Goal: Task Accomplishment & Management: Complete application form

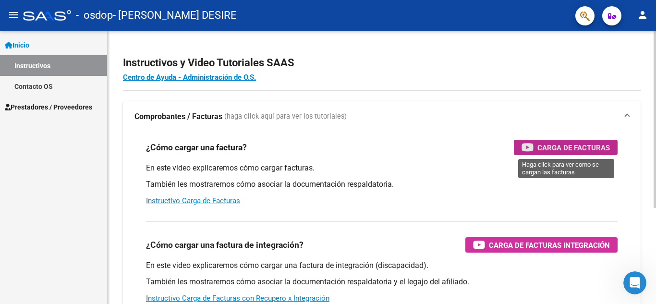
click at [546, 143] on span "Carga de Facturas" at bounding box center [573, 148] width 73 height 12
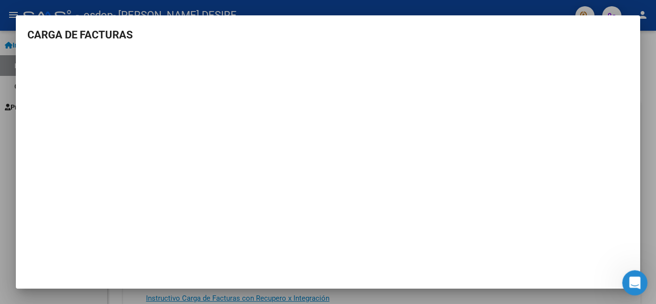
click at [638, 280] on icon "Abrir Intercom Messenger" at bounding box center [634, 282] width 16 height 16
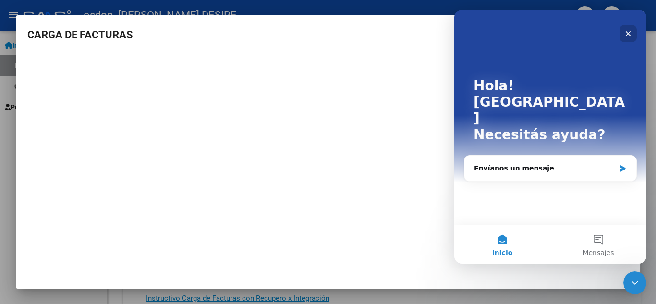
click at [630, 31] on icon "Cerrar" at bounding box center [628, 34] width 8 height 8
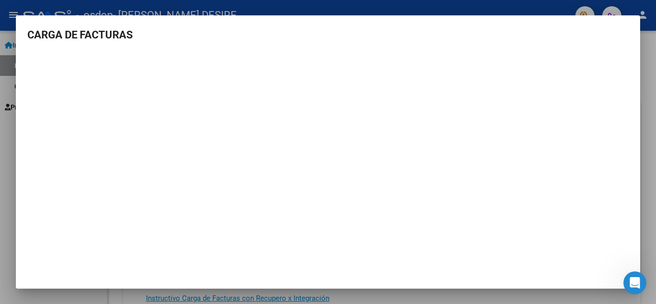
click at [585, 37] on h3 "CARGA DE FACTURAS" at bounding box center [327, 35] width 601 height 16
click at [535, 0] on div at bounding box center [328, 152] width 656 height 304
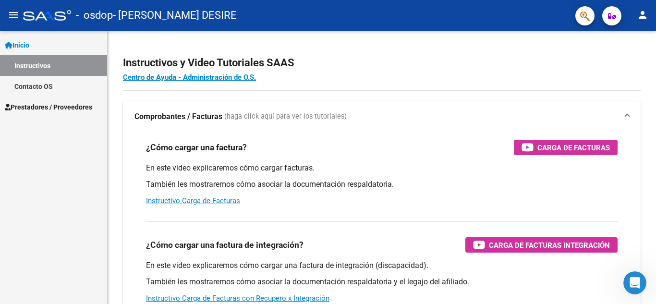
click at [28, 112] on link "Prestadores / Proveedores" at bounding box center [53, 107] width 107 height 21
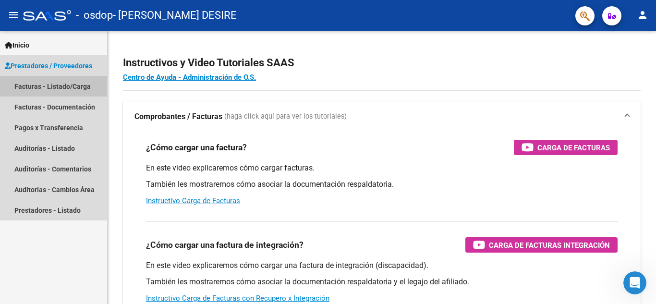
click at [70, 85] on link "Facturas - Listado/Carga" at bounding box center [53, 86] width 107 height 21
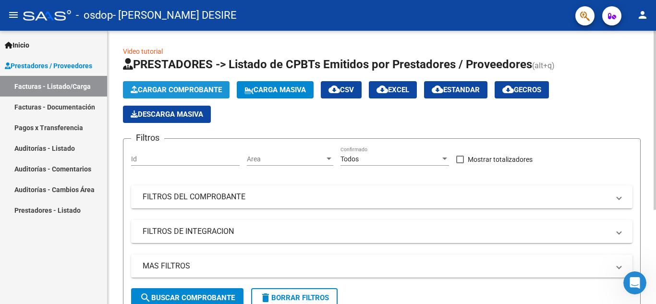
click at [215, 91] on span "Cargar Comprobante" at bounding box center [176, 89] width 91 height 9
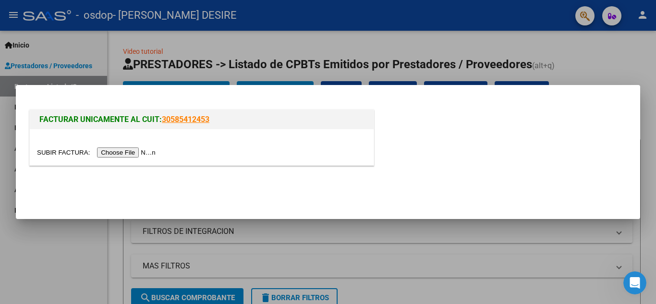
click at [151, 154] on input "file" at bounding box center [97, 152] width 121 height 10
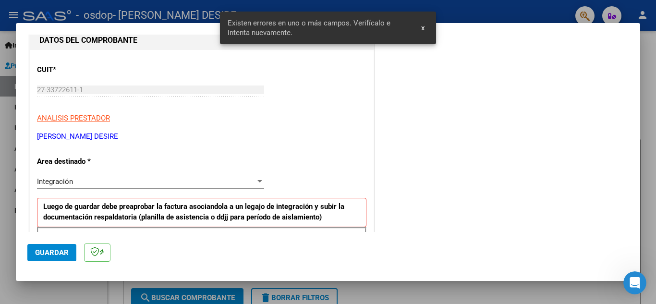
scroll to position [121, 0]
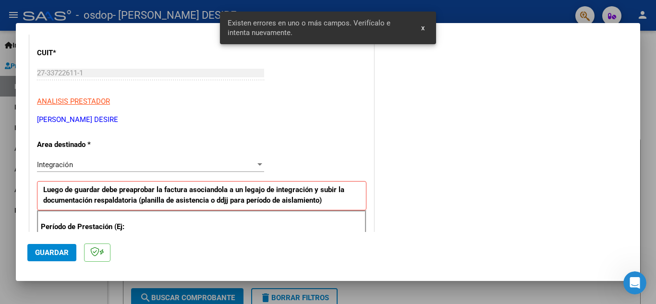
click at [156, 168] on div "Integración" at bounding box center [146, 164] width 218 height 9
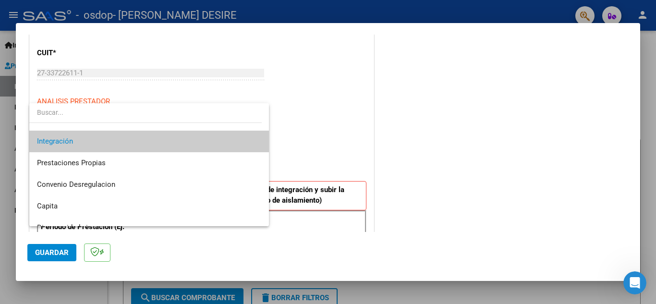
scroll to position [72, 0]
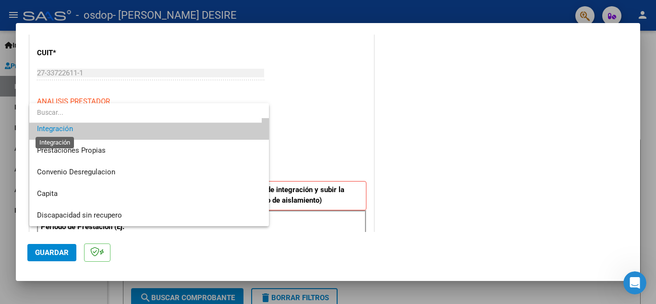
click at [63, 129] on span "Integración" at bounding box center [55, 128] width 36 height 9
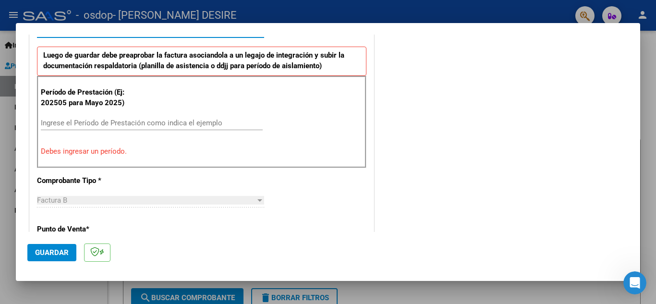
scroll to position [266, 0]
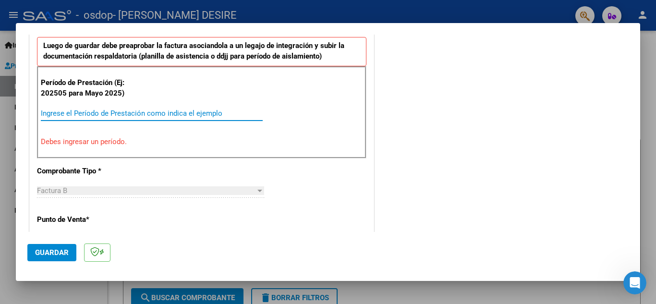
click at [103, 116] on input "Ingrese el Período de Prestación como indica el ejemplo" at bounding box center [152, 113] width 222 height 9
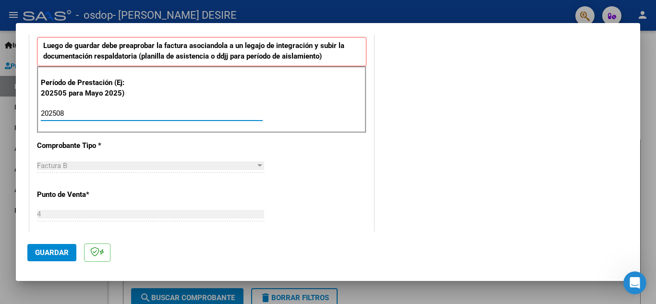
type input "202508"
click at [121, 166] on div "Factura B" at bounding box center [146, 165] width 218 height 9
click at [257, 164] on div at bounding box center [259, 166] width 9 height 8
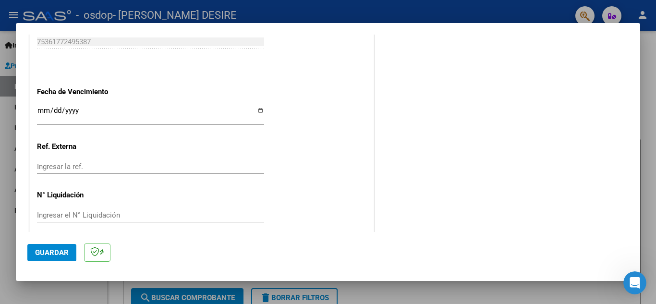
scroll to position [648, 0]
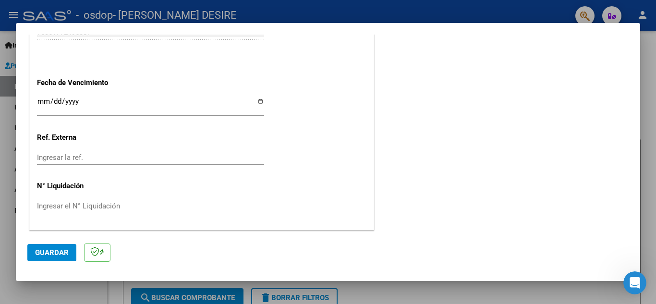
click at [216, 101] on input "Ingresar la fecha" at bounding box center [150, 104] width 227 height 15
click at [259, 104] on input "Ingresar la fecha" at bounding box center [150, 104] width 227 height 15
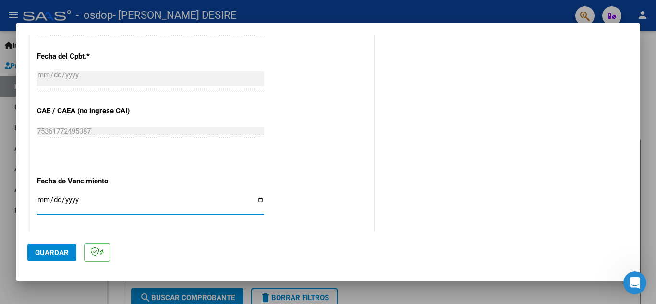
scroll to position [600, 0]
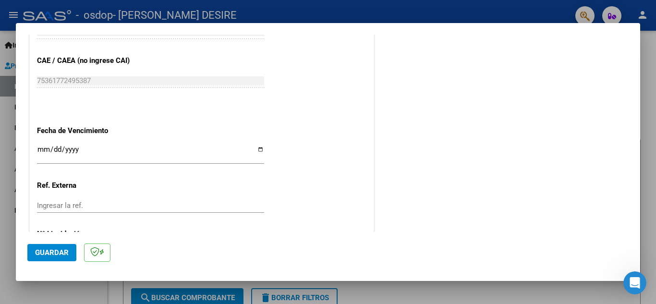
click at [255, 147] on input "Ingresar la fecha" at bounding box center [150, 152] width 227 height 15
type input "[DATE]"
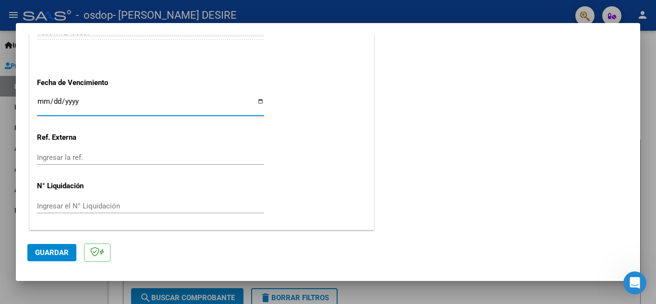
click at [137, 159] on input "Ingresar la ref." at bounding box center [150, 157] width 227 height 9
click at [162, 157] on input "Ingresar la ref." at bounding box center [150, 157] width 227 height 9
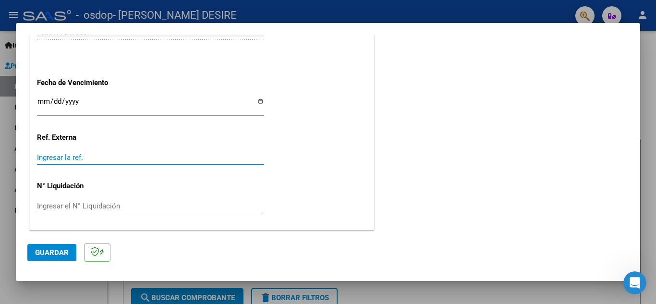
click at [162, 157] on input "Ingresar la ref." at bounding box center [150, 157] width 227 height 9
click at [61, 159] on input "Ingresar la ref." at bounding box center [150, 157] width 227 height 9
click at [60, 159] on input "Ingresar la ref." at bounding box center [150, 157] width 227 height 9
click at [99, 216] on div "Ingresar el N° Liquidación" at bounding box center [150, 211] width 227 height 24
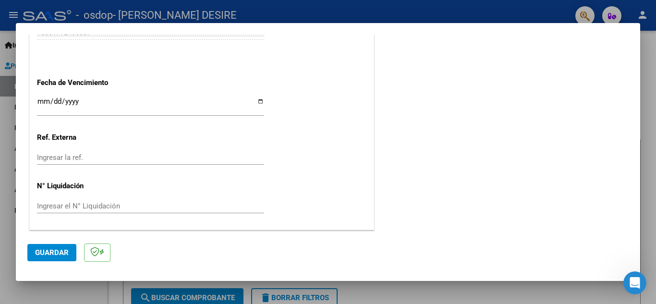
click at [108, 207] on input "Ingresar el N° Liquidación" at bounding box center [150, 206] width 227 height 9
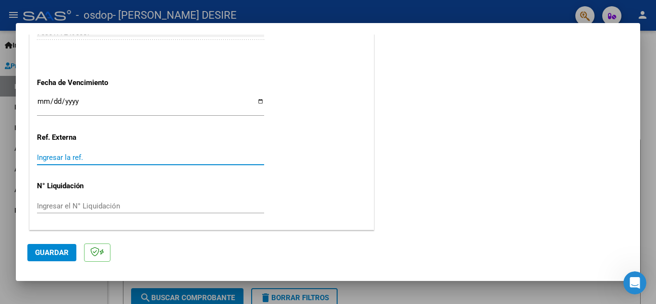
click at [65, 153] on input "Ingresar la ref." at bounding box center [150, 157] width 227 height 9
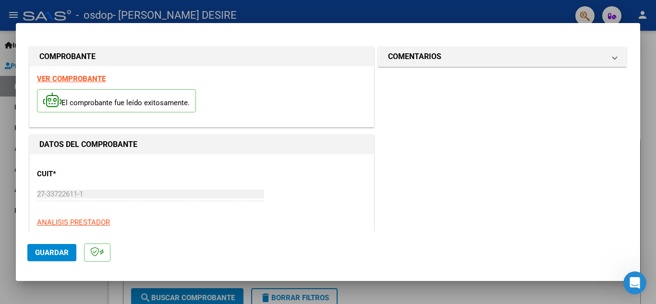
scroll to position [0, 0]
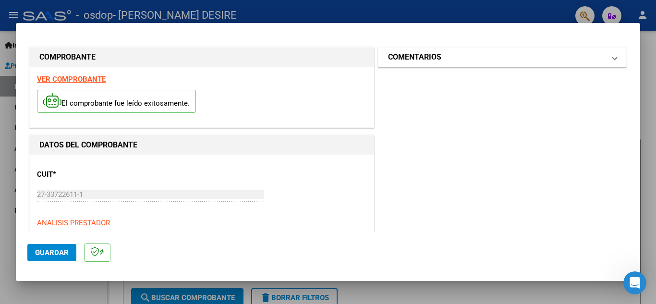
click at [602, 62] on span "COMENTARIOS" at bounding box center [500, 57] width 225 height 12
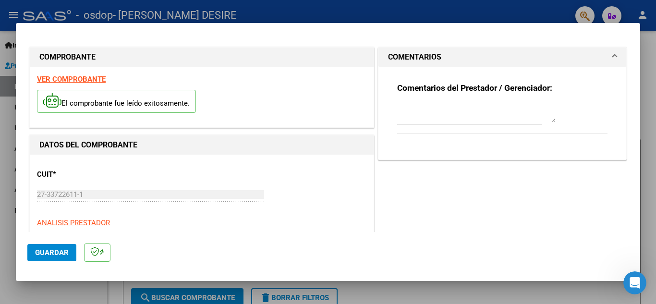
click at [602, 62] on span "COMENTARIOS" at bounding box center [500, 57] width 225 height 12
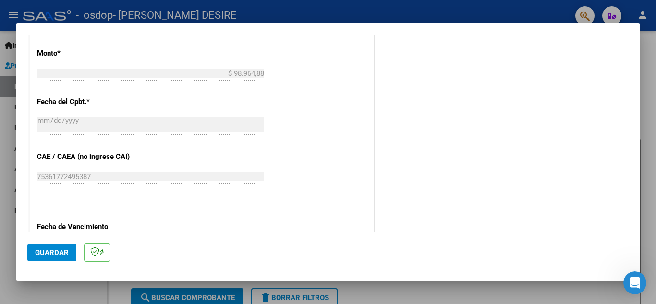
scroll to position [648, 0]
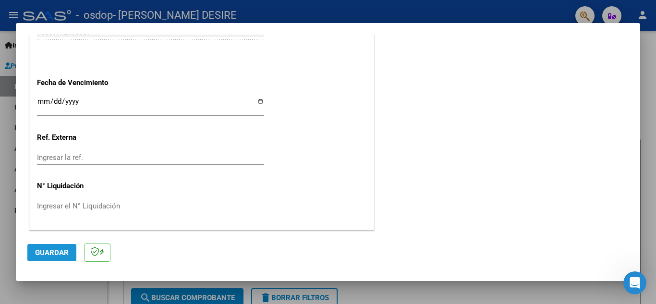
click at [39, 255] on span "Guardar" at bounding box center [52, 252] width 34 height 9
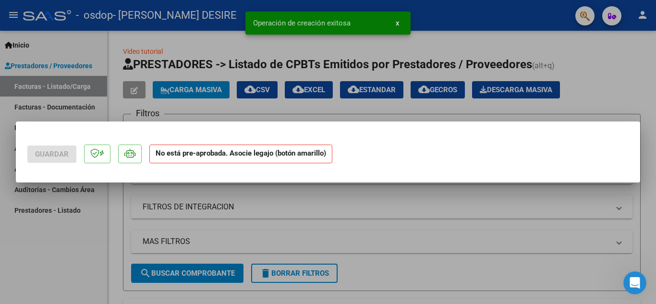
scroll to position [0, 0]
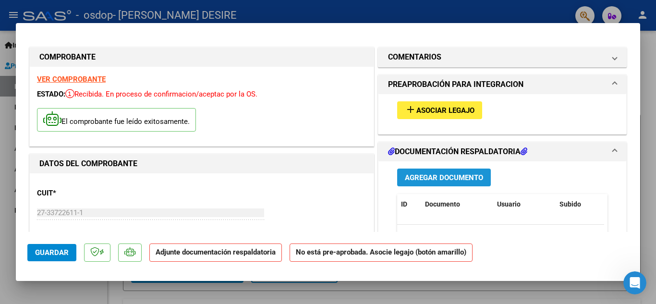
click at [436, 178] on span "Agregar Documento" at bounding box center [444, 177] width 78 height 9
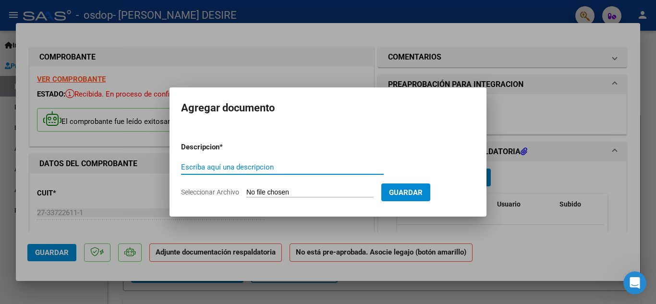
click at [319, 193] on input "Seleccionar Archivo" at bounding box center [309, 192] width 127 height 9
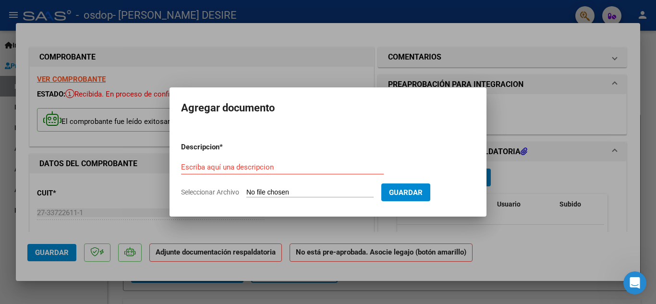
type input "C:\fakepath\Asistencia [PERSON_NAME] - [DATE].pdf"
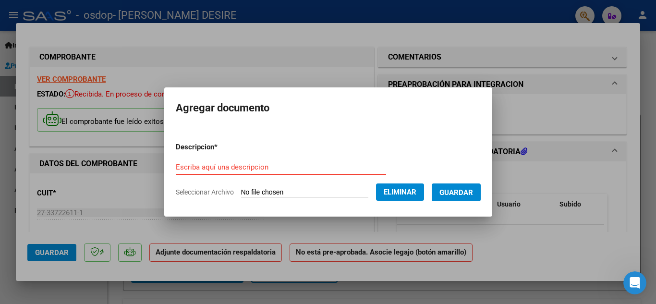
click at [228, 165] on input "Escriba aquí una descripcion" at bounding box center [281, 167] width 210 height 9
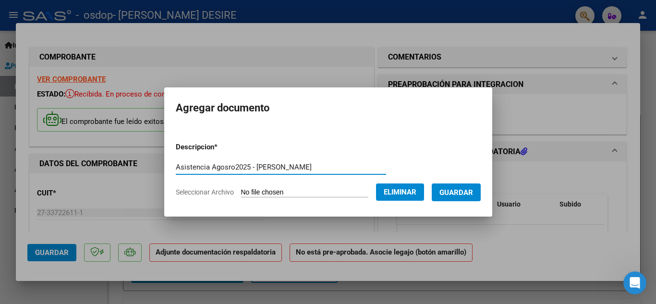
click at [220, 167] on input "Asistencia Agosro2025 - [PERSON_NAME]" at bounding box center [281, 167] width 210 height 9
type input "Asistencia [DATE] - [PERSON_NAME]"
click at [471, 195] on span "Guardar" at bounding box center [456, 192] width 34 height 9
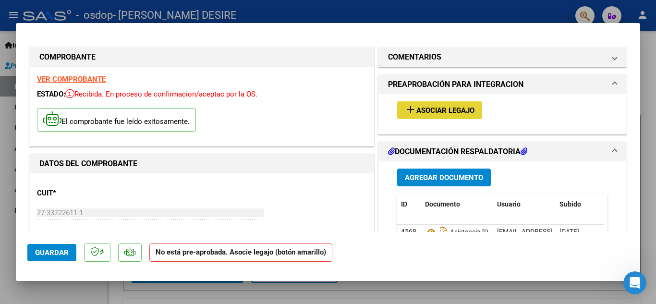
click at [435, 109] on span "Asociar Legajo" at bounding box center [445, 110] width 58 height 9
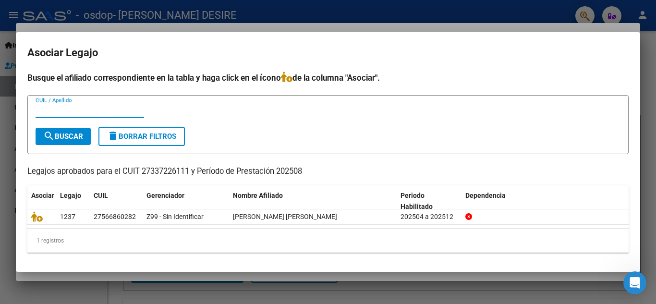
click at [98, 110] on input "CUIL / Apellido" at bounding box center [90, 110] width 109 height 9
type input "mansilla"
click at [81, 134] on span "search Buscar" at bounding box center [63, 136] width 40 height 9
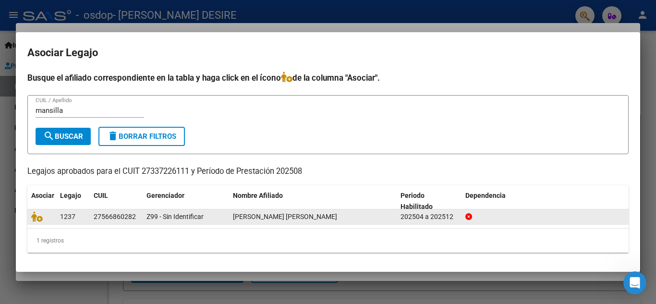
click at [307, 218] on span "[PERSON_NAME] [PERSON_NAME]" at bounding box center [285, 217] width 104 height 8
click at [33, 218] on icon at bounding box center [37, 216] width 12 height 11
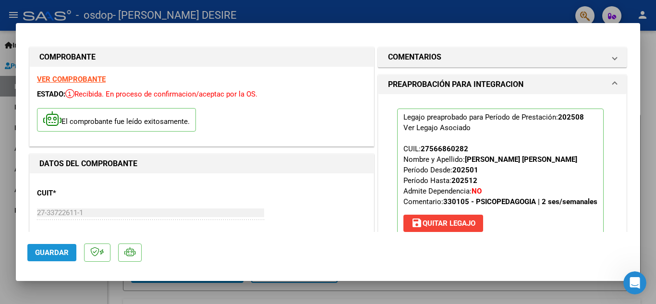
click at [46, 249] on span "Guardar" at bounding box center [52, 252] width 34 height 9
click at [63, 251] on span "Guardar" at bounding box center [52, 252] width 34 height 9
click at [40, 254] on span "Guardar" at bounding box center [52, 252] width 34 height 9
click at [88, 79] on strong "VER COMPROBANTE" at bounding box center [71, 79] width 69 height 9
click at [280, 15] on div at bounding box center [328, 152] width 656 height 304
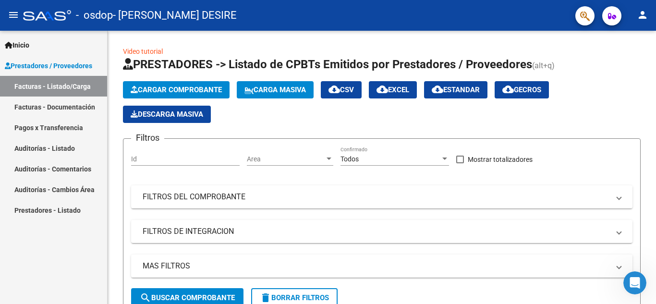
click at [87, 106] on link "Facturas - Documentación" at bounding box center [53, 107] width 107 height 21
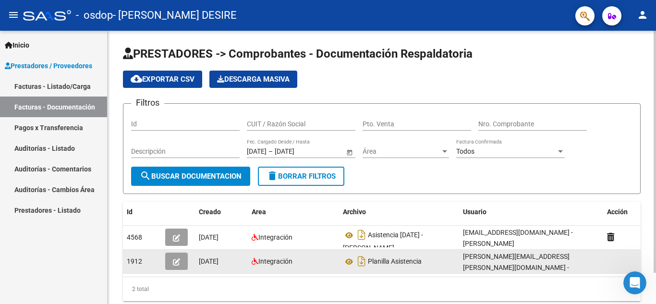
scroll to position [36, 0]
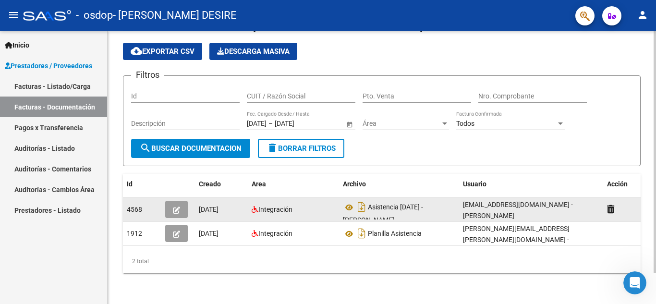
click at [308, 204] on div "Integración" at bounding box center [294, 209] width 84 height 11
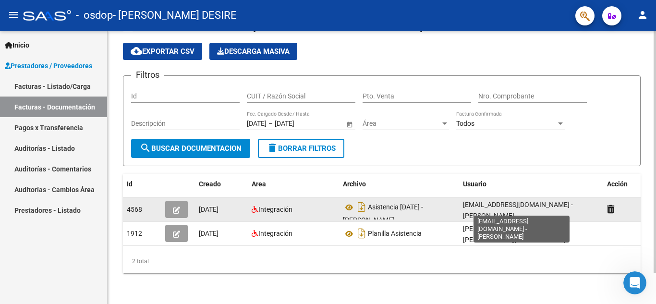
click at [514, 201] on span "[EMAIL_ADDRESS][DOMAIN_NAME] - [PERSON_NAME]" at bounding box center [518, 210] width 110 height 19
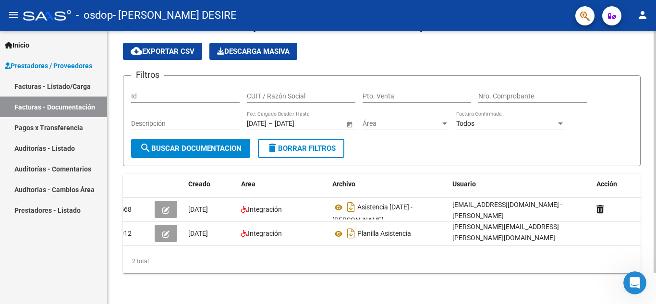
scroll to position [0, 0]
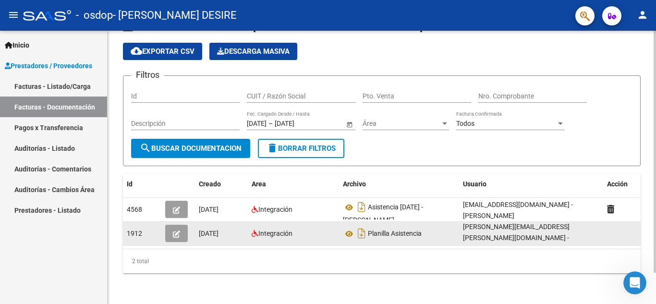
click at [217, 230] on div "[DATE]" at bounding box center [221, 233] width 45 height 11
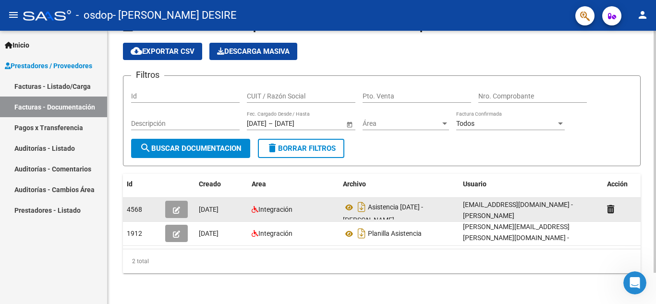
click at [142, 204] on div "4568" at bounding box center [142, 209] width 31 height 11
click at [259, 205] on span "Integración" at bounding box center [275, 209] width 34 height 8
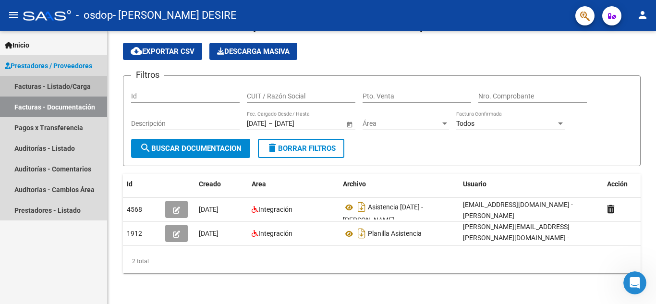
click at [63, 87] on link "Facturas - Listado/Carga" at bounding box center [53, 86] width 107 height 21
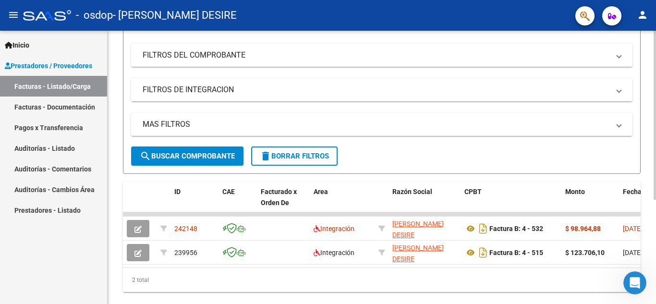
scroll to position [144, 0]
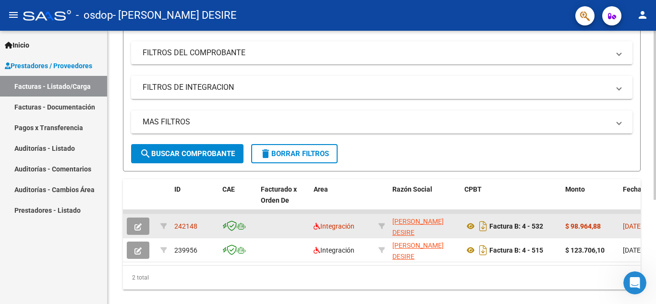
click at [583, 229] on strong "$ 98.964,88" at bounding box center [583, 226] width 36 height 8
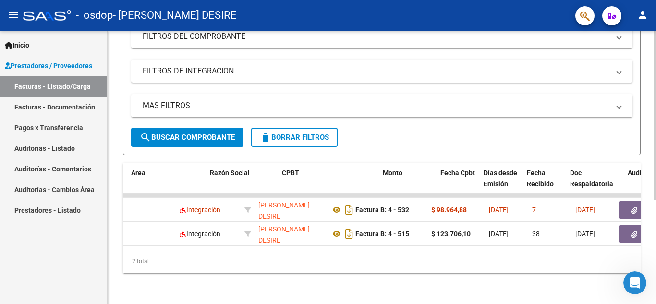
scroll to position [0, 212]
